Goal: Complete application form

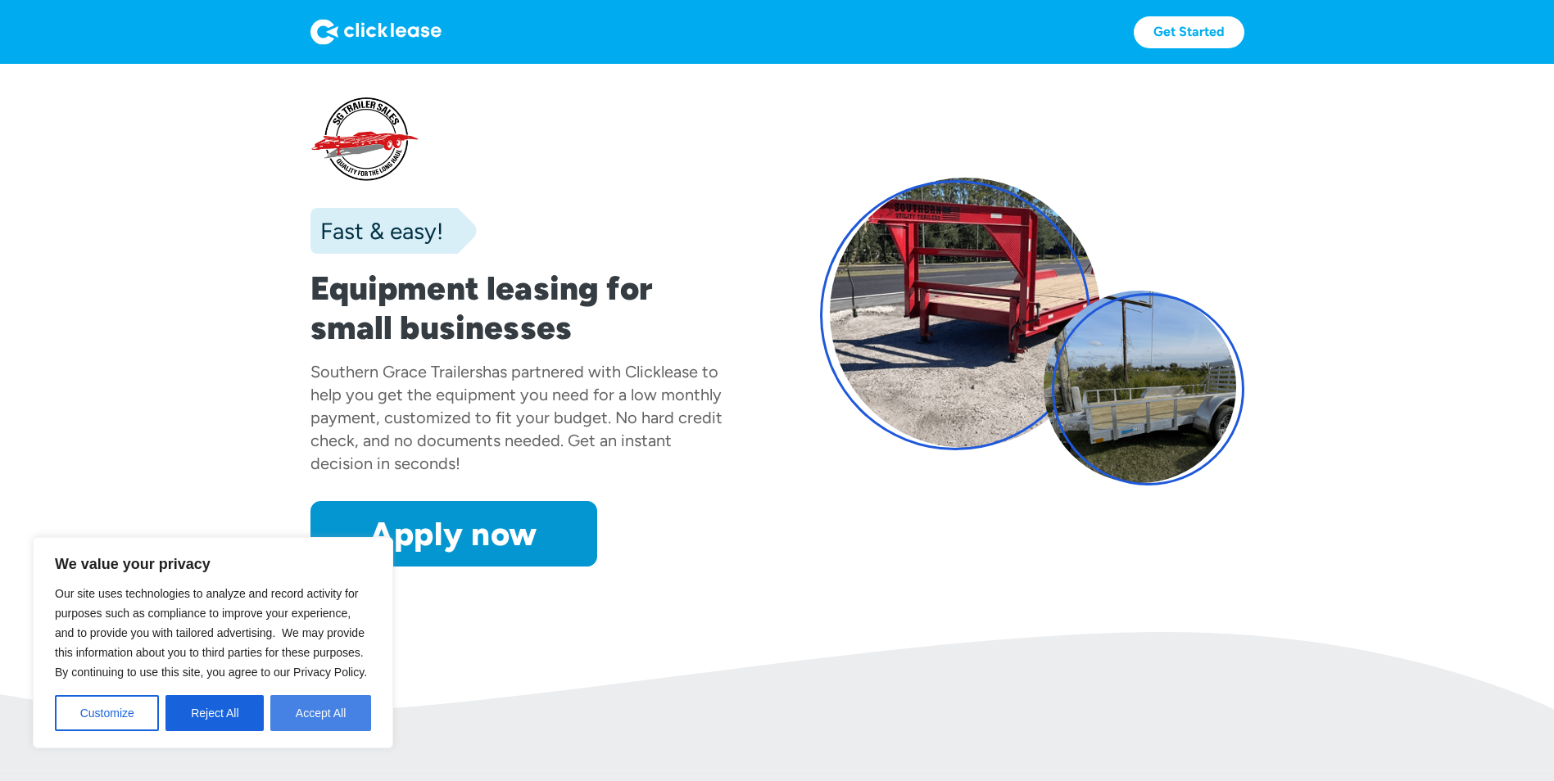
click at [336, 715] on button "Accept All" at bounding box center [320, 713] width 101 height 36
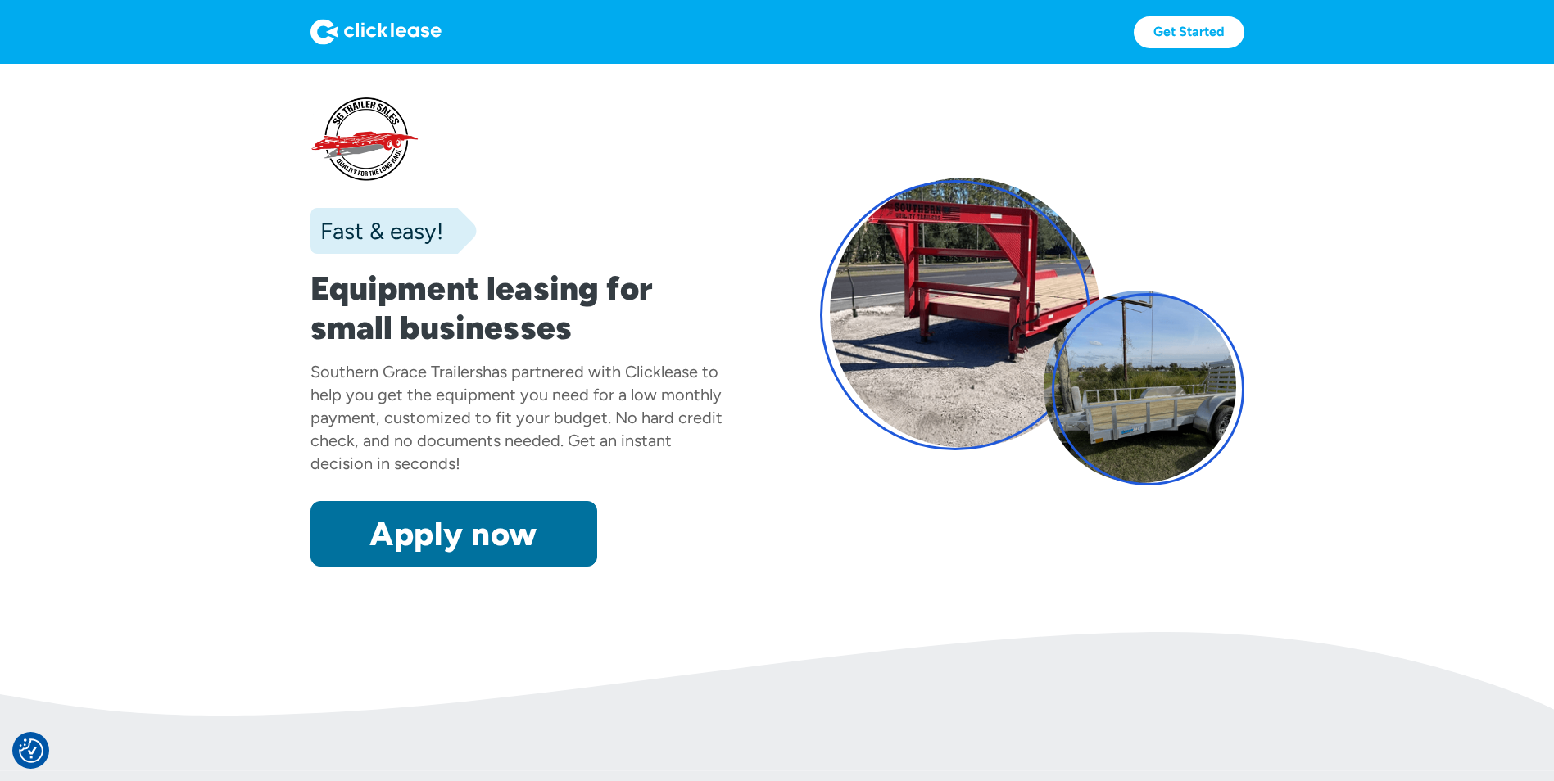
click at [461, 530] on link "Apply now" at bounding box center [453, 534] width 287 height 66
